Goal: Information Seeking & Learning: Learn about a topic

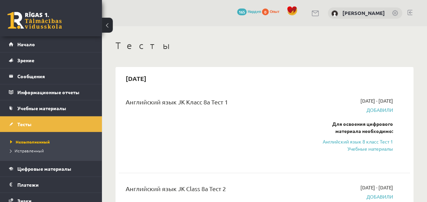
click at [380, 111] on span "Добавили" at bounding box center [352, 109] width 82 height 7
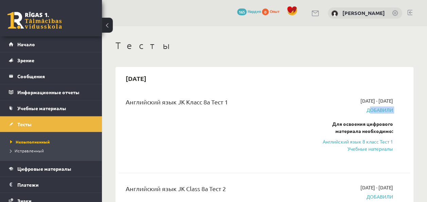
click at [380, 112] on span "Добавили" at bounding box center [352, 109] width 82 height 7
click at [378, 150] on link "Английский язык 8 класс Тест 1 Учебные материалы" at bounding box center [352, 145] width 82 height 14
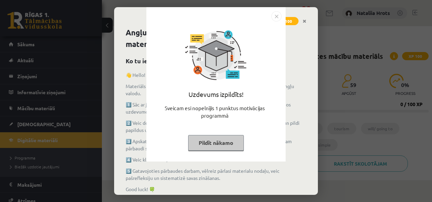
click at [325, 139] on div "Uzdevums izpildīts! Sveicam esi nopelnījis 1 punktus motivācijas programmā Pild…" at bounding box center [216, 101] width 432 height 202
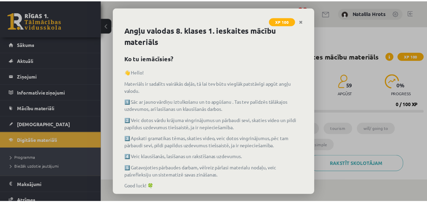
scroll to position [49, 0]
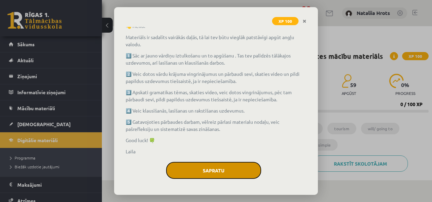
click at [213, 168] on button "Sapratu" at bounding box center [213, 170] width 95 height 17
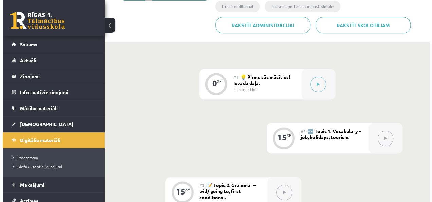
scroll to position [150, 0]
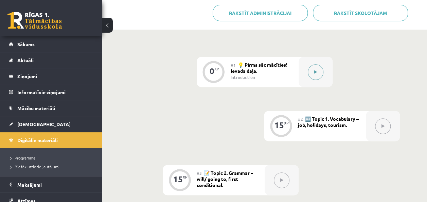
click at [317, 73] on icon at bounding box center [315, 72] width 3 height 4
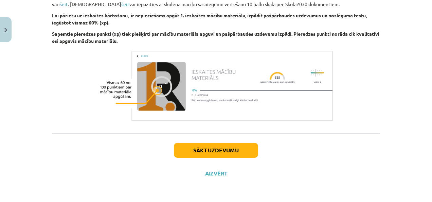
scroll to position [521, 0]
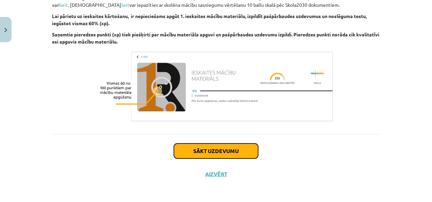
click at [219, 149] on button "Sākt uzdevumu" at bounding box center [216, 150] width 84 height 15
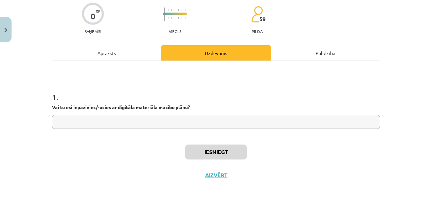
scroll to position [55, 0]
click at [145, 118] on input "text" at bounding box center [216, 121] width 328 height 14
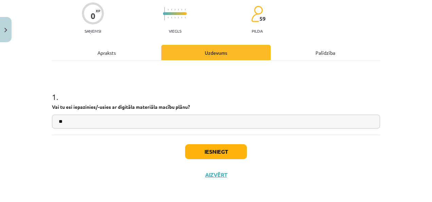
type input "**"
click at [222, 153] on button "Iesniegt" at bounding box center [216, 151] width 62 height 15
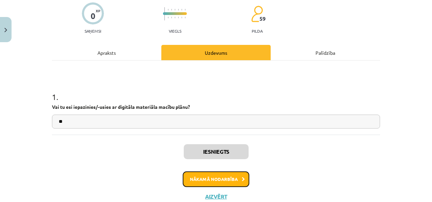
click at [228, 178] on button "Nākamā nodarbība" at bounding box center [216, 179] width 67 height 16
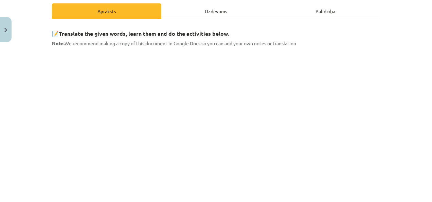
scroll to position [95, 0]
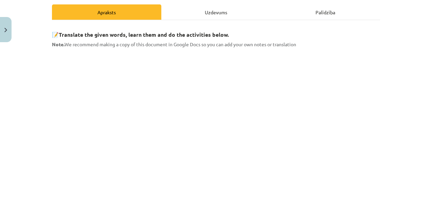
click at [403, 61] on div "Mācību tēma: Angļu valodas 8. klases 1. ieskaites mācību materiāls #2 🔤 Topic 1…" at bounding box center [216, 101] width 432 height 202
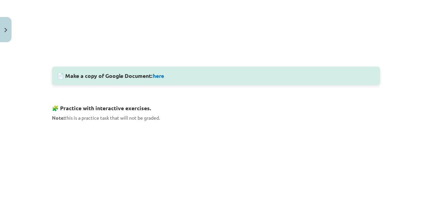
scroll to position [281, 0]
click at [159, 74] on link "here" at bounding box center [158, 74] width 11 height 7
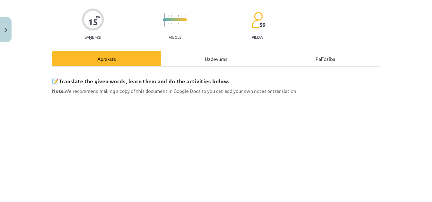
scroll to position [0, 0]
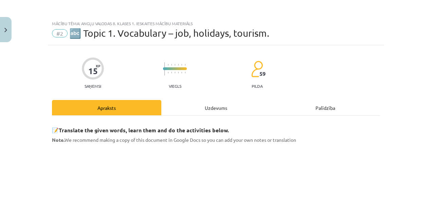
click at [366, 137] on p "Note. We recommend making a copy of this document in Google Docs so you can add…" at bounding box center [216, 139] width 328 height 7
click at [402, 142] on div "Mācību tēma: Angļu valodas 8. klases 1. ieskaites mācību materiāls #2 🔤 Topic 1…" at bounding box center [216, 101] width 432 height 202
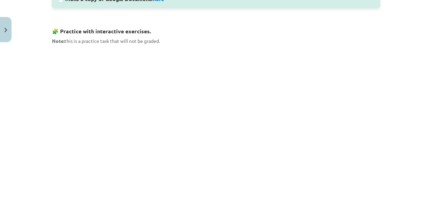
scroll to position [356, 0]
click at [298, 47] on div "📝 Translate the given words, learn them and do the activities below. Note. We r…" at bounding box center [216, 57] width 328 height 585
click at [382, 69] on div "Mācību tēma: Angļu valodas 8. klases 1. ieskaites mācību materiāls #2 🔤 Topic 1…" at bounding box center [216, 101] width 432 height 202
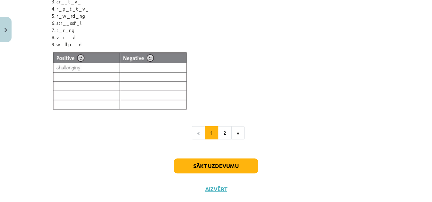
scroll to position [595, 0]
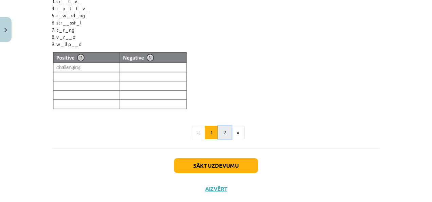
click at [218, 129] on button "2" at bounding box center [225, 133] width 14 height 14
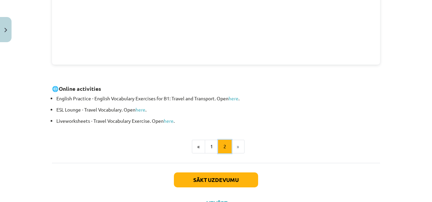
scroll to position [285, 0]
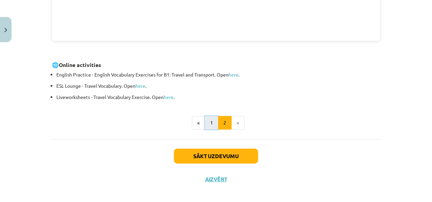
click at [207, 118] on button "1" at bounding box center [212, 123] width 14 height 14
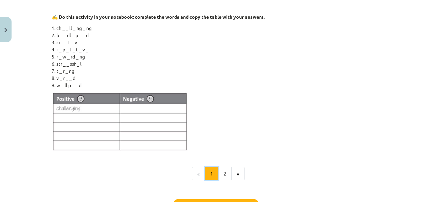
scroll to position [622, 0]
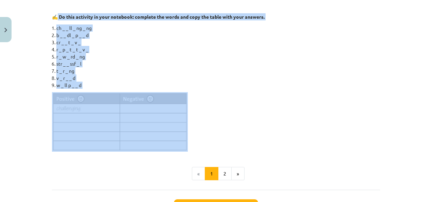
drag, startPoint x: 55, startPoint y: 12, endPoint x: 164, endPoint y: 98, distance: 139.0
copy div "Do this activity in your notebook: complete the words and copy the table with y…"
click at [120, 51] on li "r _ p _ t _ t _ v _" at bounding box center [218, 49] width 324 height 7
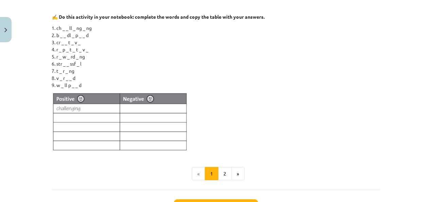
click at [97, 115] on img at bounding box center [120, 121] width 136 height 59
click at [60, 26] on li "ch _ _ ll _ ng _ ng" at bounding box center [218, 27] width 324 height 7
click at [63, 27] on li "ch _ _ ll _ ng _ ng" at bounding box center [218, 27] width 324 height 7
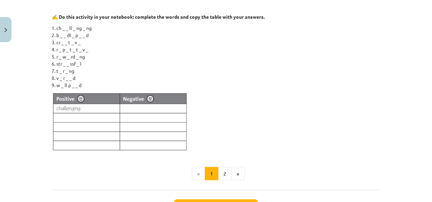
click at [63, 29] on li "ch _ _ ll _ ng _ ng" at bounding box center [218, 27] width 324 height 7
click at [73, 112] on img at bounding box center [120, 121] width 136 height 59
click at [57, 106] on img at bounding box center [120, 121] width 136 height 59
click at [73, 107] on img at bounding box center [120, 121] width 136 height 59
click at [59, 34] on li "b _ _ dl _ p _ _ d" at bounding box center [218, 35] width 324 height 7
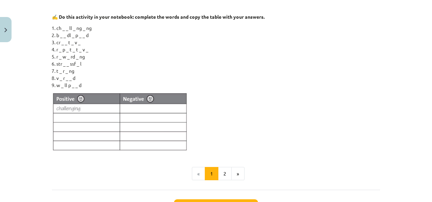
click at [143, 105] on img at bounding box center [120, 121] width 136 height 59
click at [143, 108] on img at bounding box center [120, 121] width 136 height 59
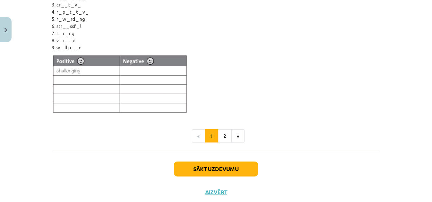
scroll to position [657, 0]
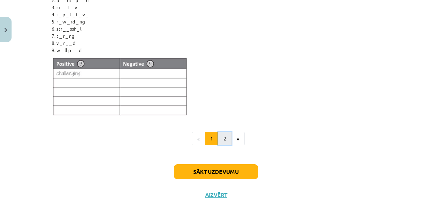
click at [220, 138] on button "2" at bounding box center [225, 139] width 14 height 14
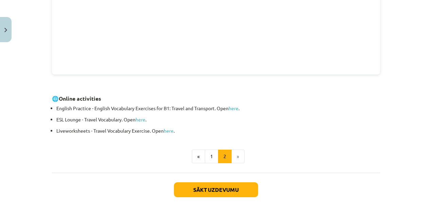
scroll to position [289, 0]
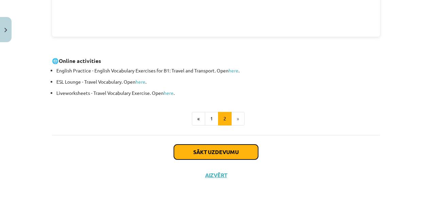
click at [214, 151] on button "Sākt uzdevumu" at bounding box center [216, 151] width 84 height 15
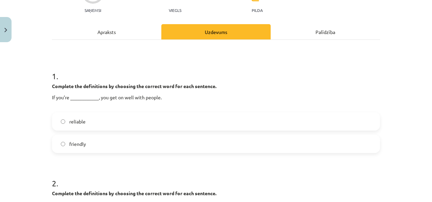
scroll to position [58, 0]
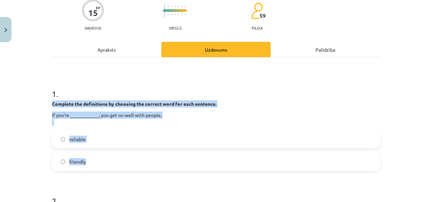
drag, startPoint x: 50, startPoint y: 101, endPoint x: 113, endPoint y: 152, distance: 80.9
click at [113, 152] on div "1 . Complete the definitions by choosing the correct word for each sentence. If…" at bounding box center [216, 123] width 328 height 93
copy div "Complete the definitions by choosing the correct word for each sentence. If you…"
click at [134, 151] on div "reliable friendly" at bounding box center [216, 150] width 328 height 41
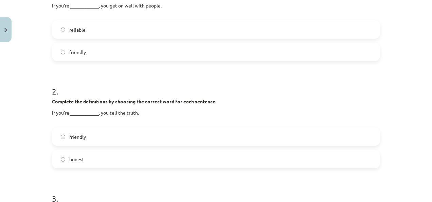
scroll to position [167, 0]
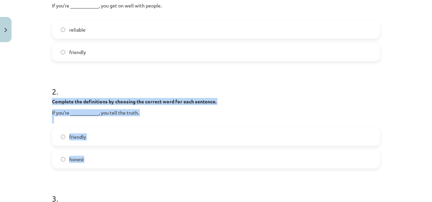
drag, startPoint x: 50, startPoint y: 98, endPoint x: 134, endPoint y: 150, distance: 99.0
click at [134, 150] on div "2 . Complete the definitions by choosing the correct word for each sentence. If…" at bounding box center [216, 121] width 328 height 93
copy div "Complete the definitions by choosing the correct word for each sentence. If you…"
click at [216, 140] on label "friendly" at bounding box center [216, 136] width 327 height 17
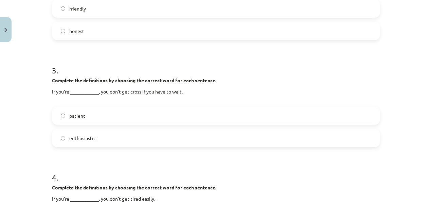
scroll to position [322, 0]
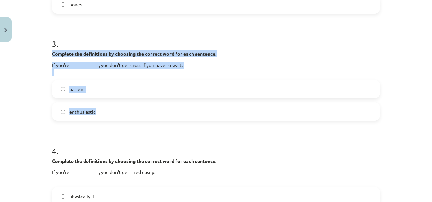
drag, startPoint x: 50, startPoint y: 52, endPoint x: 163, endPoint y: 101, distance: 123.4
click at [163, 101] on div "3 . Complete the definitions by choosing the correct word for each sentence. If…" at bounding box center [216, 73] width 328 height 93
copy div "Complete the definitions by choosing the correct word for each sentence. If you…"
click at [206, 112] on label "enthusiastic" at bounding box center [216, 111] width 327 height 17
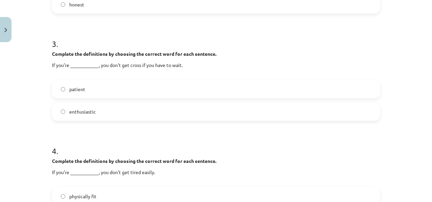
click at [104, 88] on label "patient" at bounding box center [216, 88] width 327 height 17
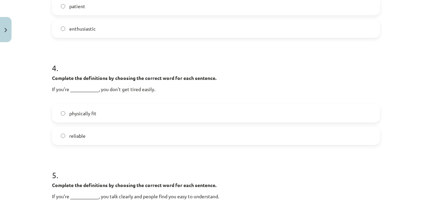
scroll to position [403, 0]
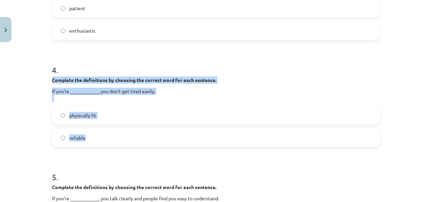
drag, startPoint x: 49, startPoint y: 82, endPoint x: 149, endPoint y: 132, distance: 112.2
click at [149, 132] on div "4 . Complete the definitions by choosing the correct word for each sentence. If…" at bounding box center [216, 99] width 328 height 93
copy div "Complete the definitions by choosing the correct word for each sentence. If you…"
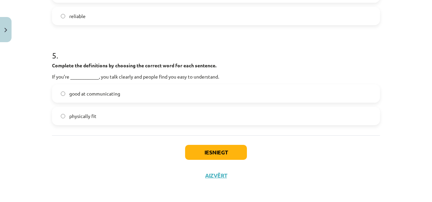
scroll to position [526, 0]
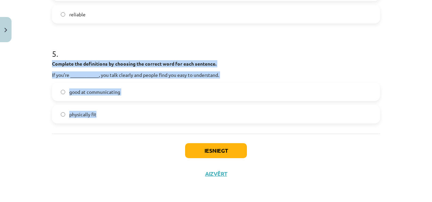
drag, startPoint x: 49, startPoint y: 61, endPoint x: 164, endPoint y: 111, distance: 125.0
click at [164, 111] on div "5 . Complete the definitions by choosing the correct word for each sentence. If…" at bounding box center [216, 80] width 328 height 86
copy div "Complete the definitions by choosing the correct word for each sentence. If you…"
click at [228, 114] on label "physically fit" at bounding box center [216, 114] width 327 height 17
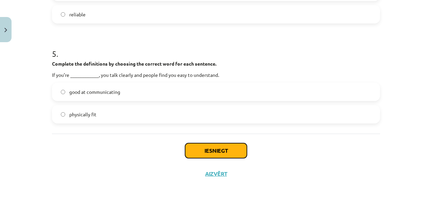
click at [226, 151] on button "Iesniegt" at bounding box center [216, 150] width 62 height 15
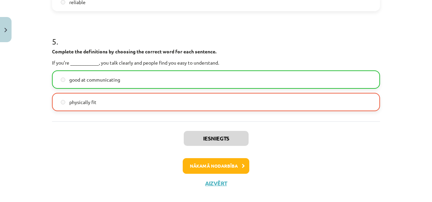
scroll to position [541, 0]
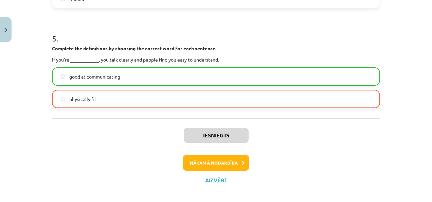
click at [58, 97] on label "physically fit" at bounding box center [216, 98] width 327 height 17
click at [227, 162] on button "Nākamā nodarbība" at bounding box center [216, 163] width 67 height 16
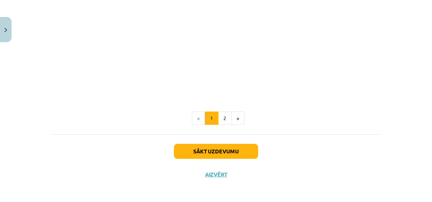
scroll to position [885, 0]
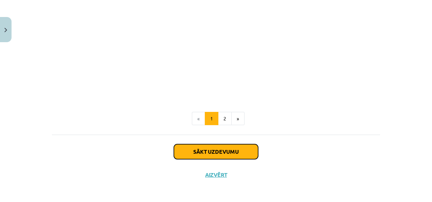
click at [213, 149] on button "Sākt uzdevumu" at bounding box center [216, 151] width 84 height 15
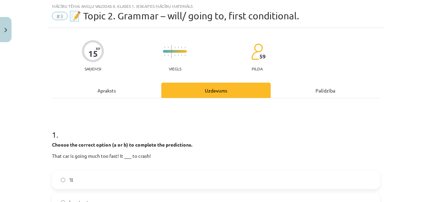
scroll to position [17, 0]
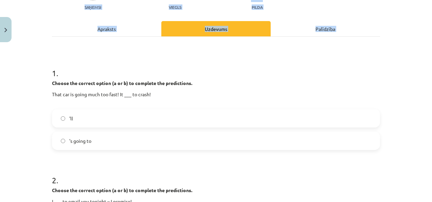
drag, startPoint x: 46, startPoint y: 132, endPoint x: 180, endPoint y: 202, distance: 150.8
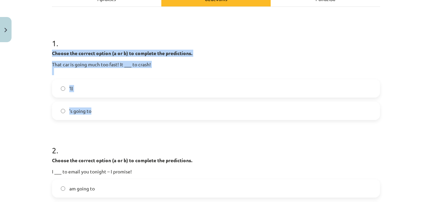
drag, startPoint x: 50, startPoint y: 52, endPoint x: 141, endPoint y: 110, distance: 108.2
click at [141, 110] on div "1 . Choose the correct option (a or b) to complete the predictions. That car is…" at bounding box center [216, 72] width 328 height 93
copy div "Choose the correct option (a or b) to complete the predictions. That car is goi…"
click at [175, 107] on label "'s going to" at bounding box center [216, 110] width 327 height 17
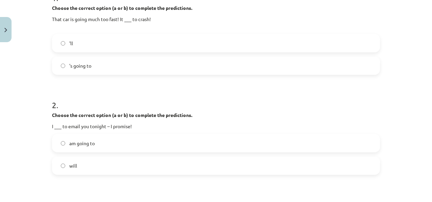
scroll to position [154, 0]
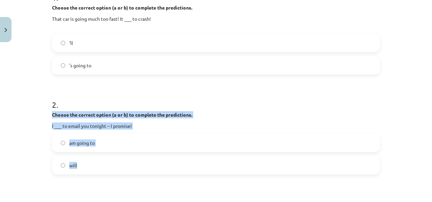
drag, startPoint x: 49, startPoint y: 111, endPoint x: 152, endPoint y: 159, distance: 113.7
copy div "Choose the correct option (a or b) to complete the predictions. I ___ to email …"
click at [139, 160] on label "will" at bounding box center [216, 165] width 327 height 17
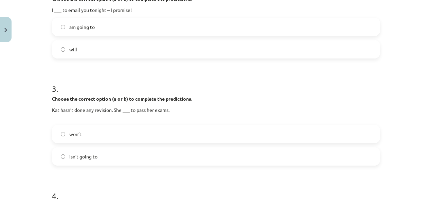
scroll to position [270, 0]
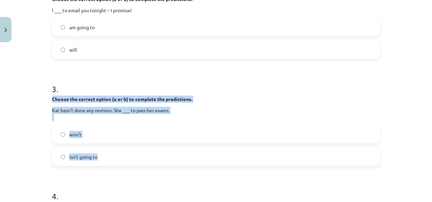
drag, startPoint x: 48, startPoint y: 96, endPoint x: 137, endPoint y: 156, distance: 107.6
click at [137, 156] on div "15 XP Saņemsi Viegls 59 pilda Apraksts Uzdevums Palīdzība 1 . Choose the correc…" at bounding box center [216, 105] width 336 height 659
copy div "Choose the correct option (a or b) to complete the predictions. Kat hasn’t done…"
click at [266, 149] on label "isn’t going to" at bounding box center [216, 156] width 327 height 17
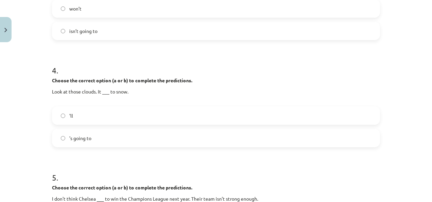
scroll to position [395, 0]
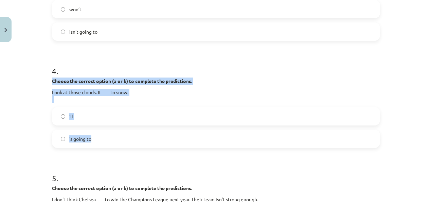
drag, startPoint x: 48, startPoint y: 77, endPoint x: 127, endPoint y: 132, distance: 95.8
copy div "Choose the correct option (a or b) to complete the predictions. Look at those c…"
click at [223, 133] on label "'s going to" at bounding box center [216, 138] width 327 height 17
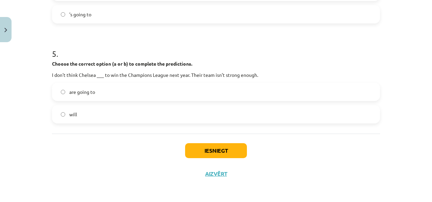
scroll to position [519, 0]
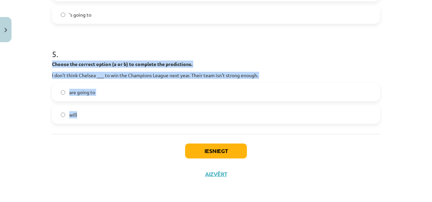
drag, startPoint x: 47, startPoint y: 62, endPoint x: 148, endPoint y: 107, distance: 111.0
click at [149, 92] on label "are going to" at bounding box center [216, 92] width 327 height 17
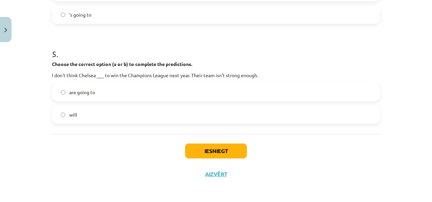
click at [115, 113] on label "will" at bounding box center [216, 114] width 327 height 17
click at [229, 149] on button "Iesniegt" at bounding box center [216, 150] width 62 height 15
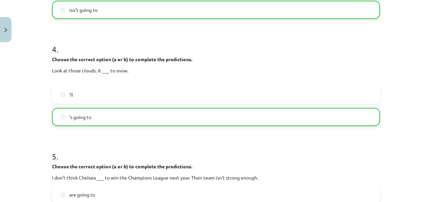
scroll to position [540, 0]
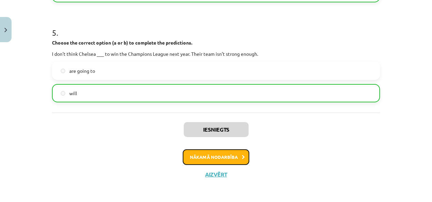
click at [205, 155] on button "Nākamā nodarbība" at bounding box center [216, 157] width 67 height 16
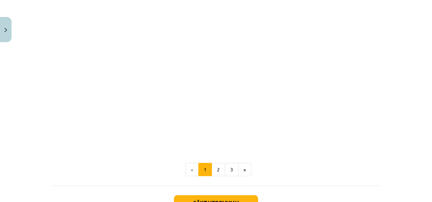
scroll to position [842, 0]
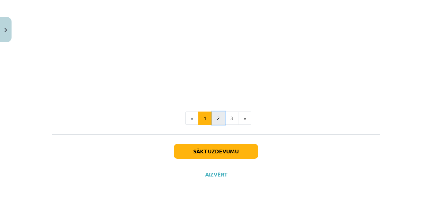
click at [215, 115] on button "2" at bounding box center [219, 118] width 14 height 14
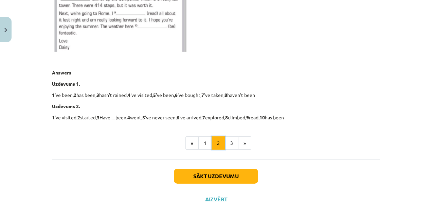
scroll to position [461, 0]
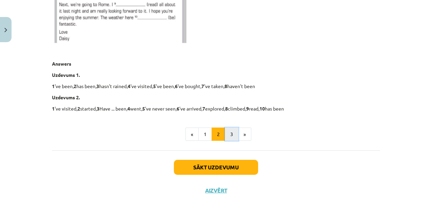
click at [228, 133] on button "3" at bounding box center [232, 134] width 14 height 14
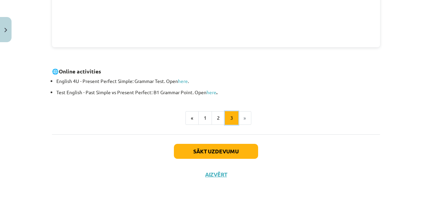
scroll to position [273, 0]
click at [202, 113] on button "1" at bounding box center [205, 118] width 14 height 14
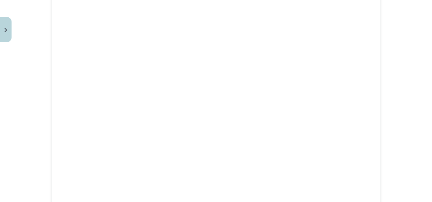
scroll to position [323, 0]
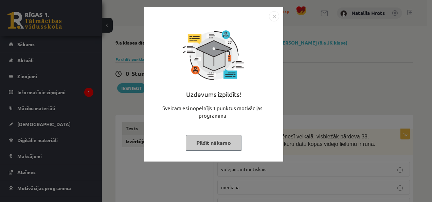
click at [274, 15] on img "Close" at bounding box center [274, 16] width 10 height 10
